Goal: Task Accomplishment & Management: Manage account settings

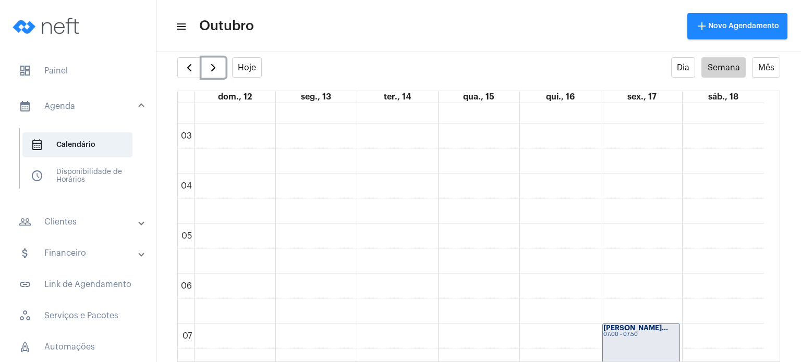
scroll to position [132, 0]
click at [29, 67] on span "dashboard" at bounding box center [25, 71] width 13 height 13
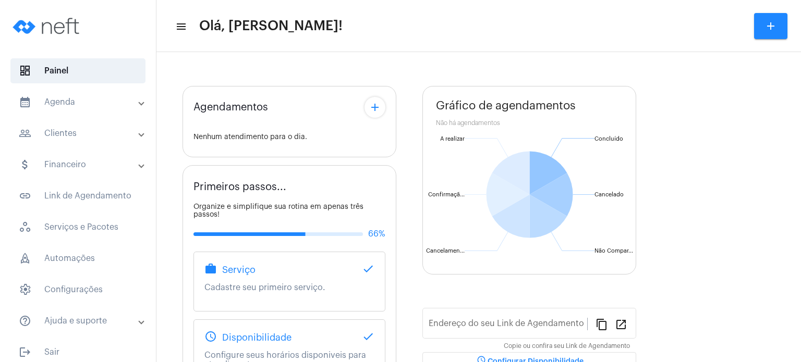
type input "[URL][DOMAIN_NAME]"
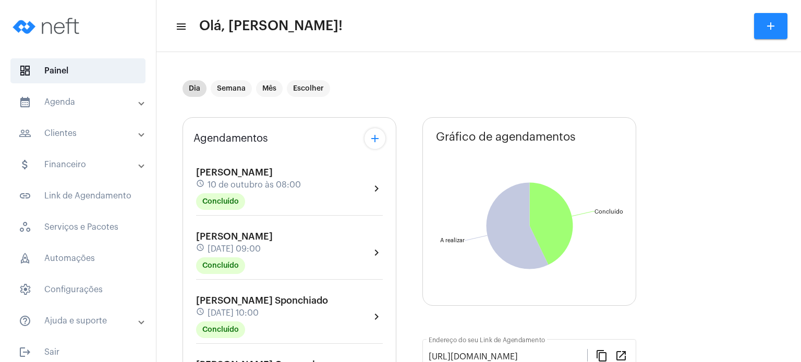
click at [189, 296] on div "Agendamentos add [PERSON_NAME] Contini schedule [DATE] 08:00 Concluído chevron_…" at bounding box center [289, 365] width 214 height 496
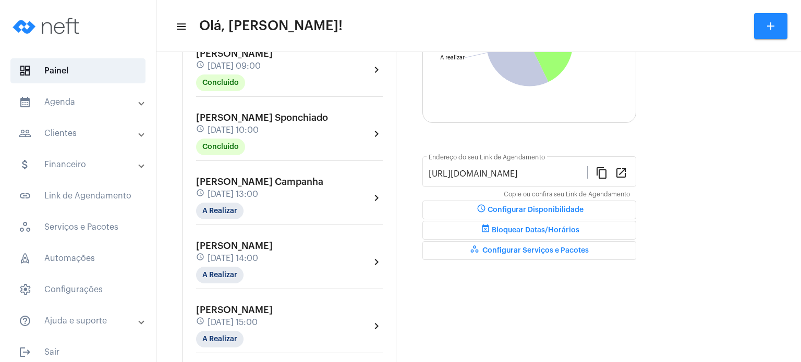
scroll to position [188, 0]
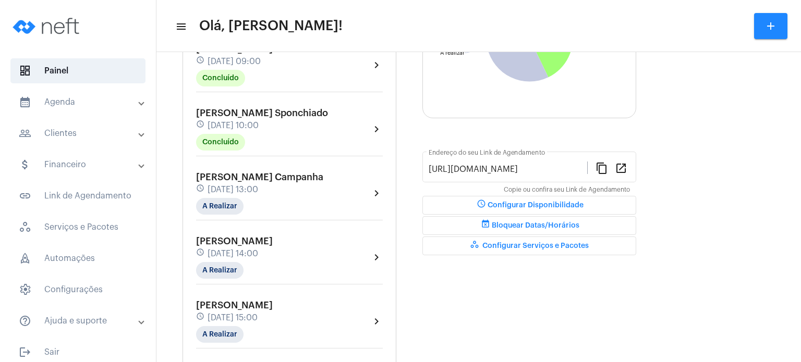
click at [236, 181] on div "[PERSON_NAME] Campanha schedule [DATE] 13:00 A Realizar" at bounding box center [259, 193] width 127 height 43
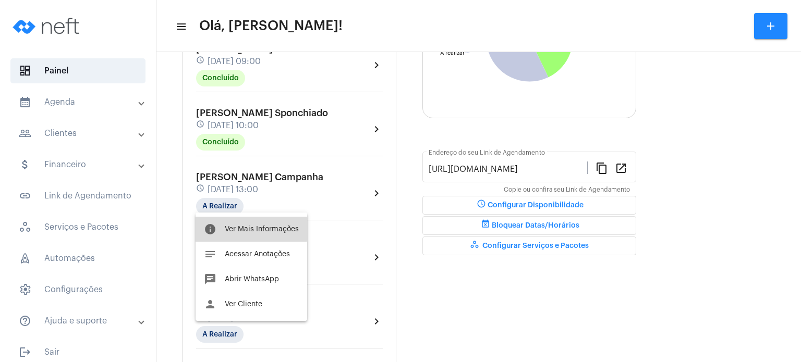
click at [236, 223] on button "info Ver Mais Informações" at bounding box center [251, 229] width 112 height 25
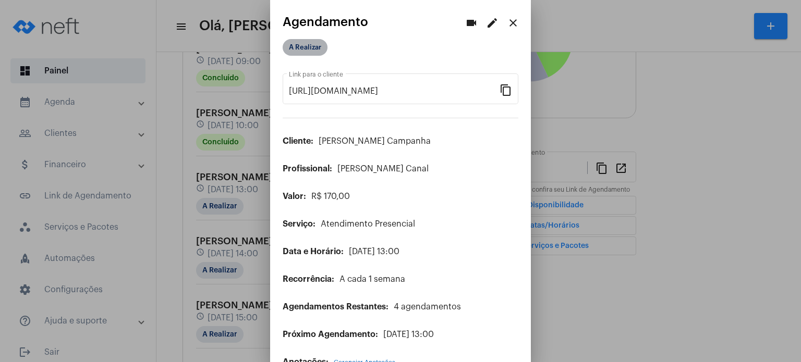
click at [301, 44] on mat-chip "A Realizar" at bounding box center [305, 47] width 45 height 17
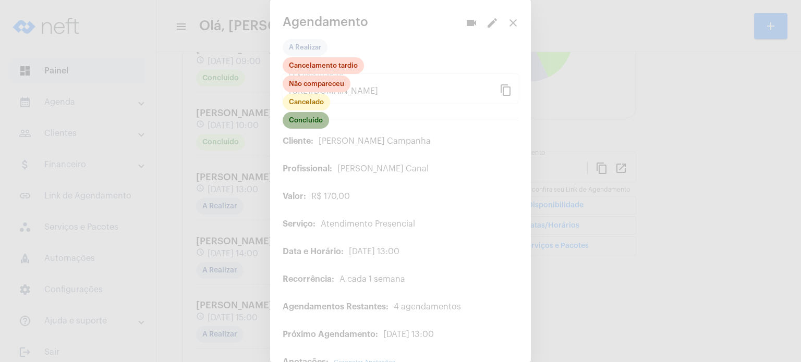
click at [310, 125] on mat-chip "Concluído" at bounding box center [306, 120] width 46 height 17
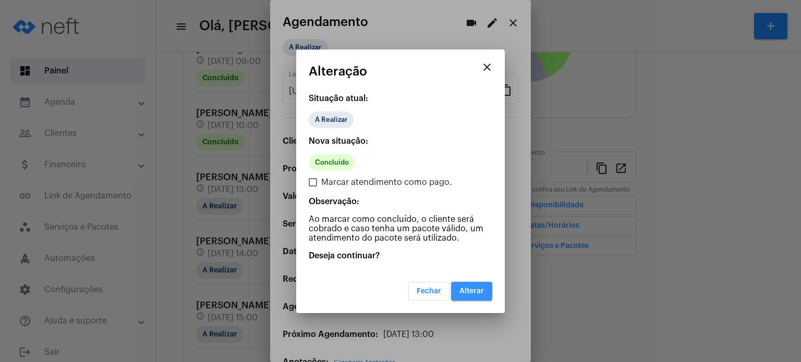
click at [477, 289] on span "Alterar" at bounding box center [471, 291] width 24 height 7
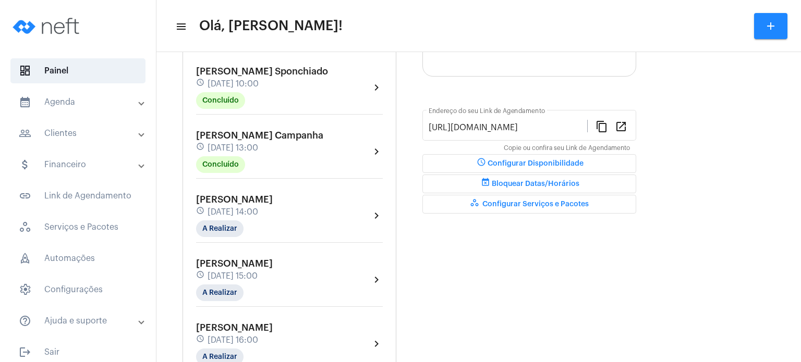
scroll to position [250, 0]
